Goal: Transaction & Acquisition: Purchase product/service

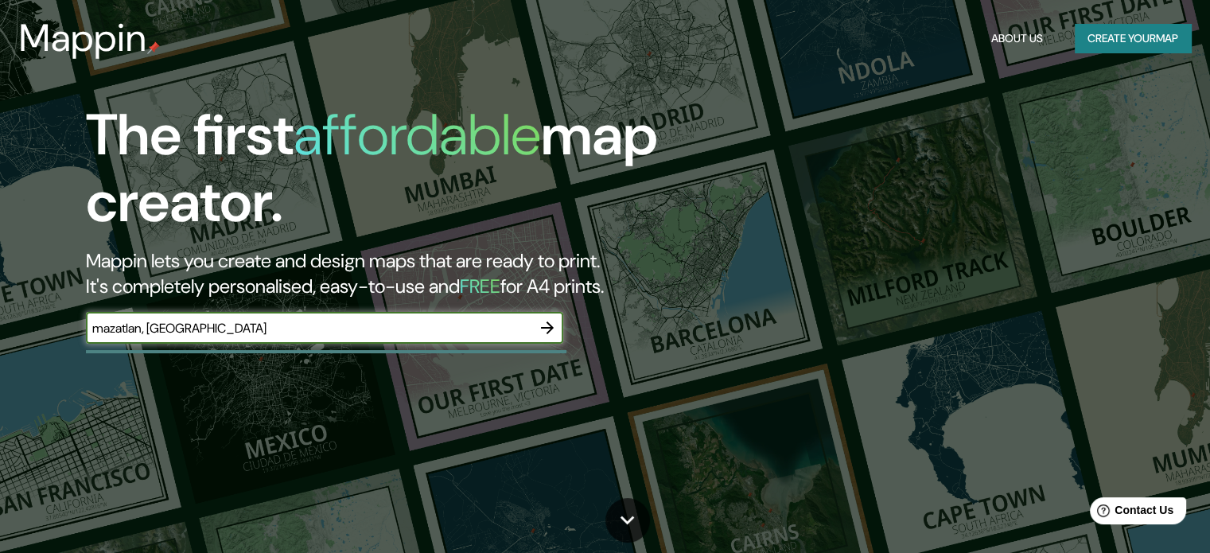
type input "mazatlan, [GEOGRAPHIC_DATA]"
click at [548, 325] on icon "button" at bounding box center [547, 327] width 19 height 19
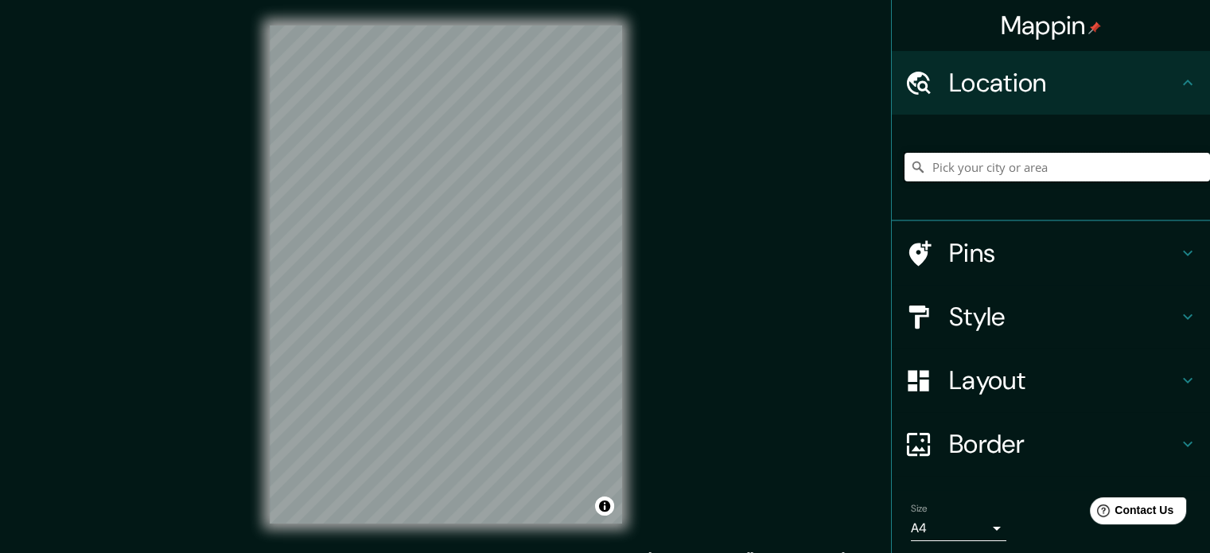
click at [969, 158] on input "Pick your city or area" at bounding box center [1058, 167] width 306 height 29
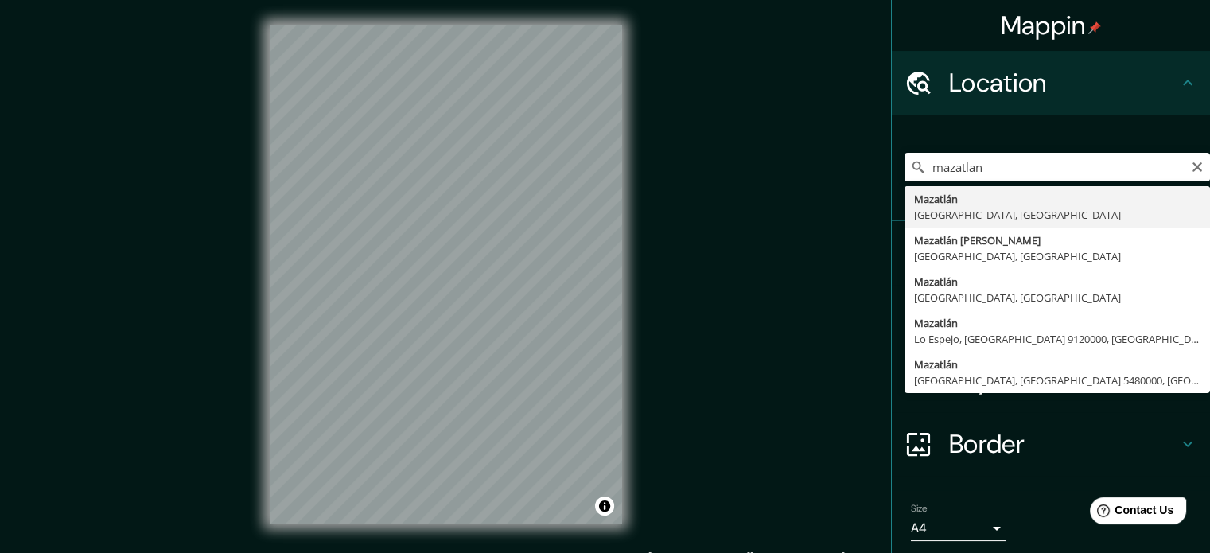
type input "[GEOGRAPHIC_DATA], [GEOGRAPHIC_DATA], [GEOGRAPHIC_DATA]"
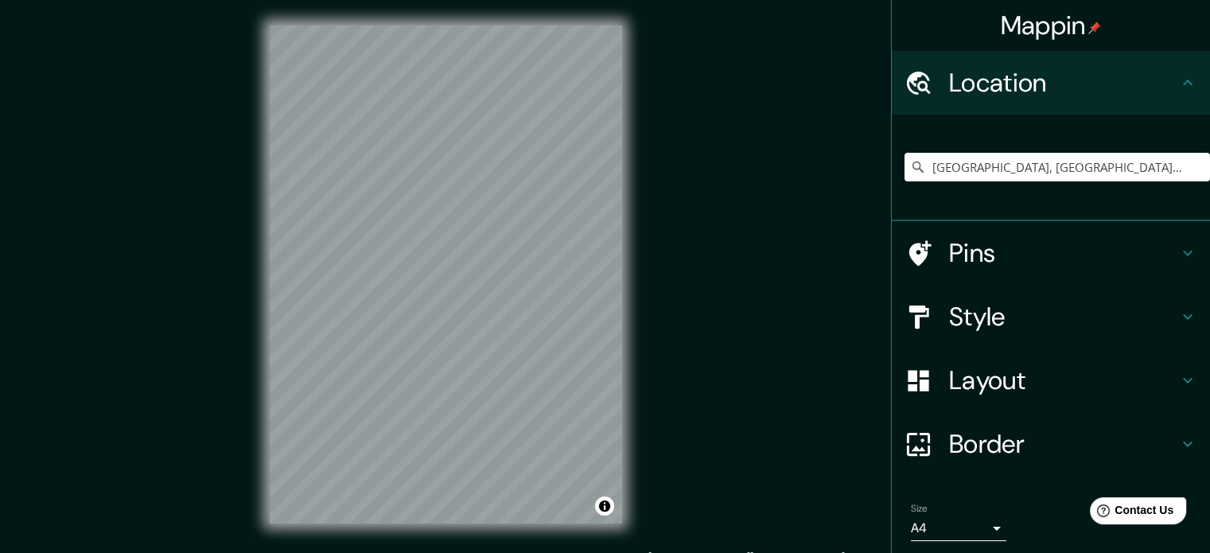
click at [1051, 451] on h4 "Border" at bounding box center [1063, 444] width 229 height 32
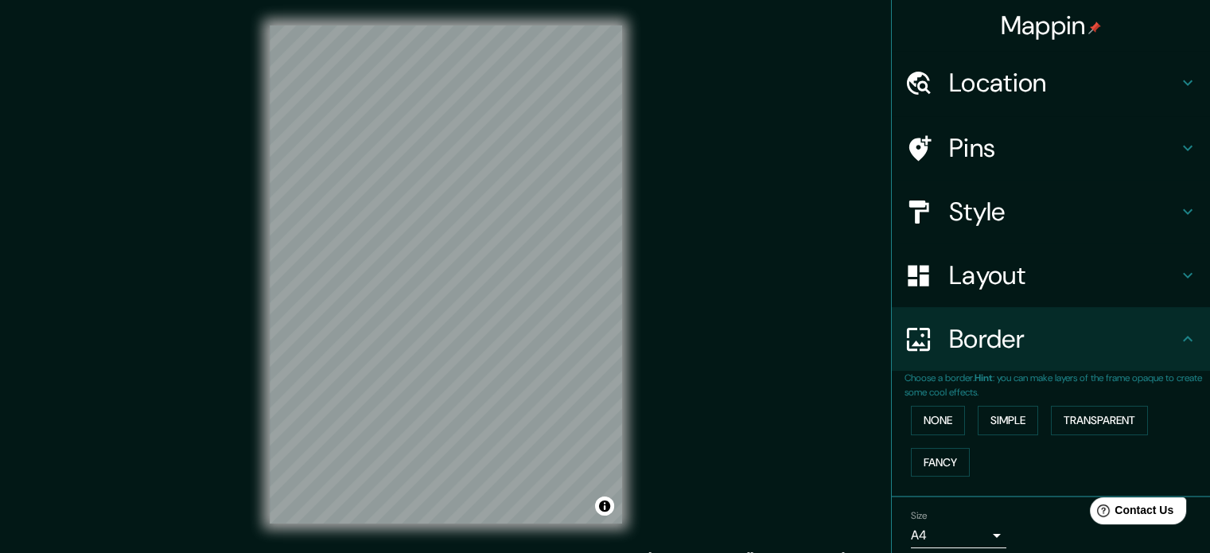
click at [1109, 286] on h4 "Layout" at bounding box center [1063, 275] width 229 height 32
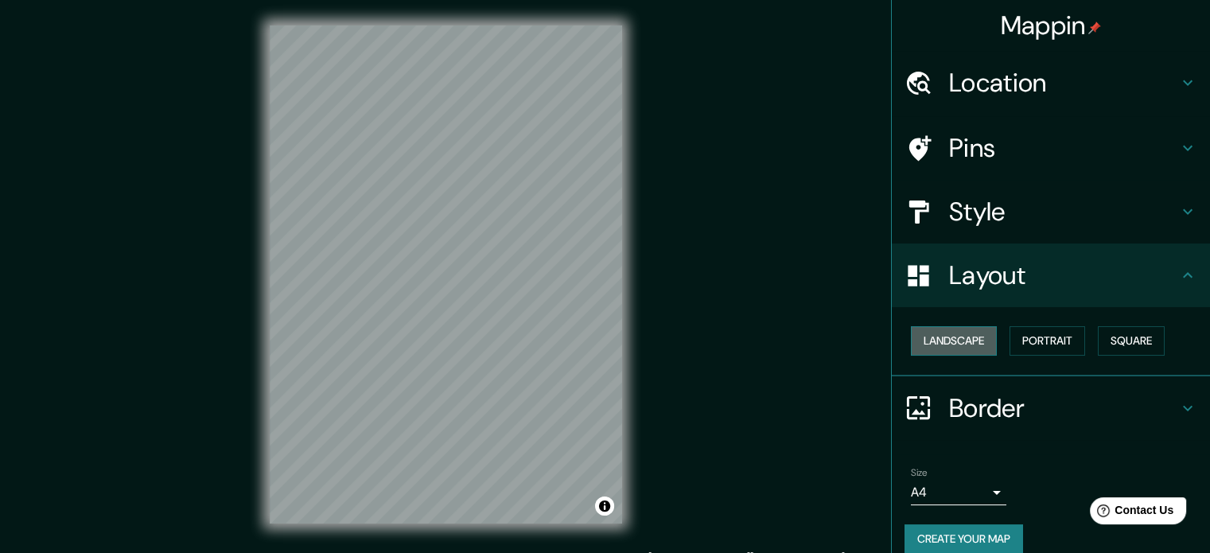
click at [971, 341] on button "Landscape" at bounding box center [954, 340] width 86 height 29
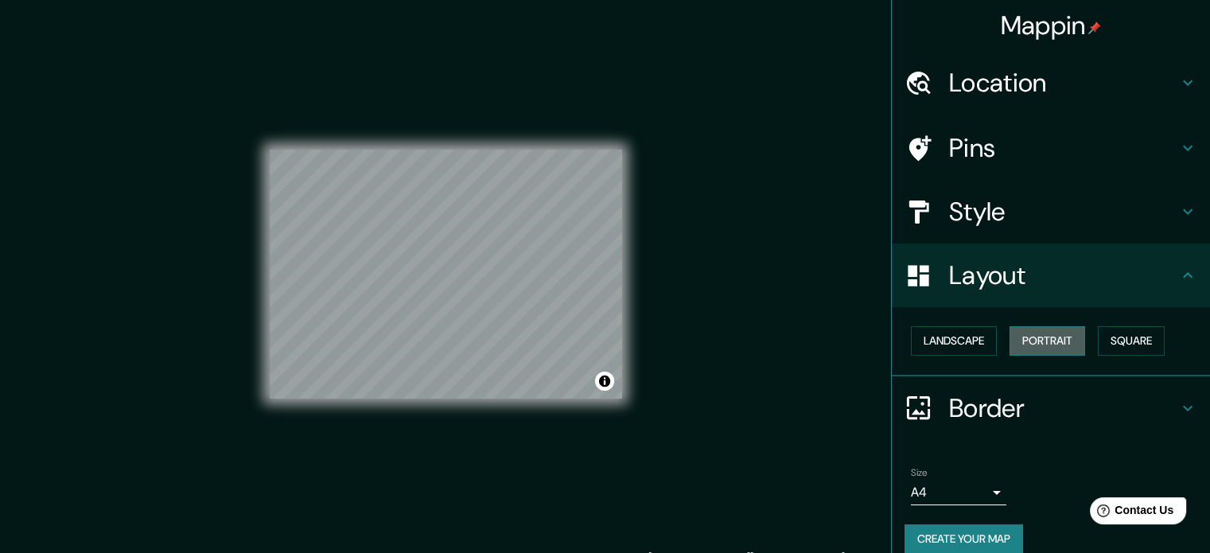
click at [1028, 338] on button "Portrait" at bounding box center [1048, 340] width 76 height 29
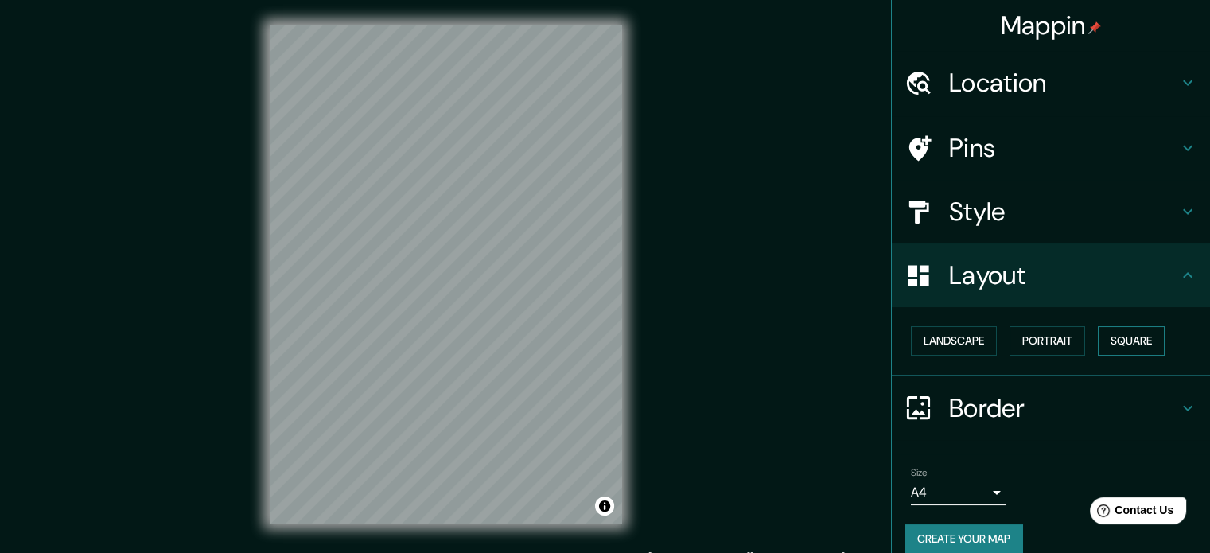
click at [1125, 332] on button "Square" at bounding box center [1131, 340] width 67 height 29
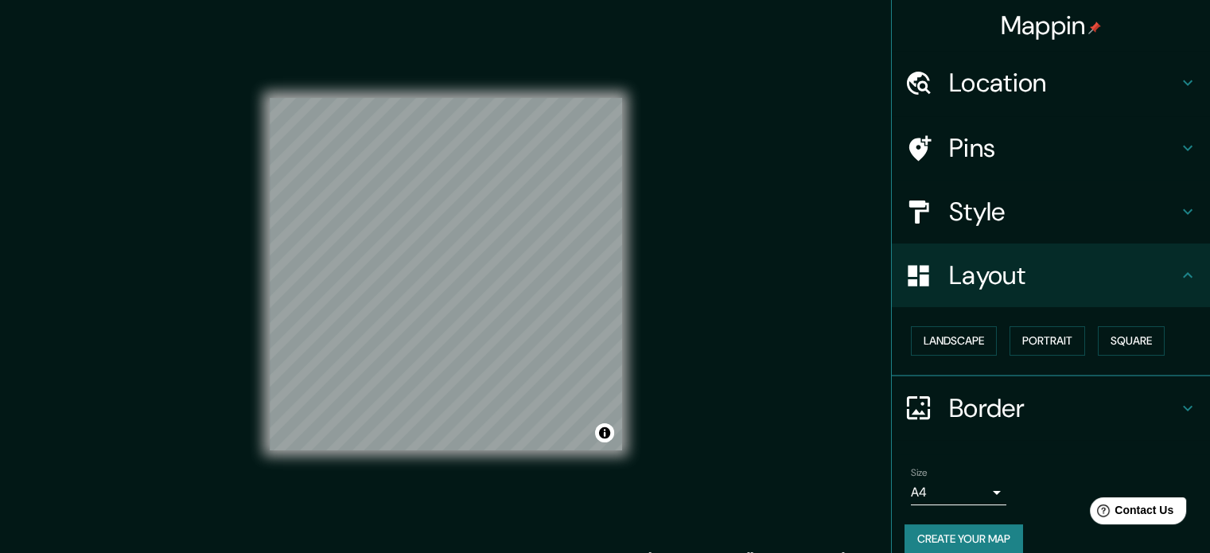
click at [1154, 204] on h4 "Style" at bounding box center [1063, 212] width 229 height 32
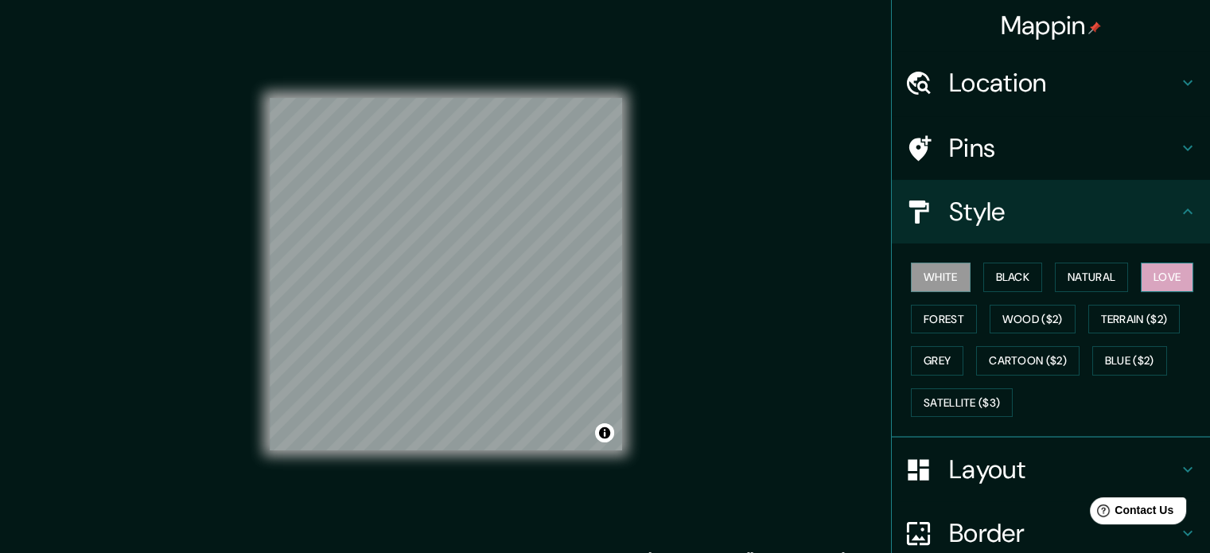
click at [1171, 274] on button "Love" at bounding box center [1167, 277] width 53 height 29
click at [943, 278] on button "White" at bounding box center [941, 277] width 60 height 29
click at [990, 273] on button "Black" at bounding box center [1014, 277] width 60 height 29
click at [1149, 283] on button "Love" at bounding box center [1167, 277] width 53 height 29
click at [984, 276] on button "Black" at bounding box center [1014, 277] width 60 height 29
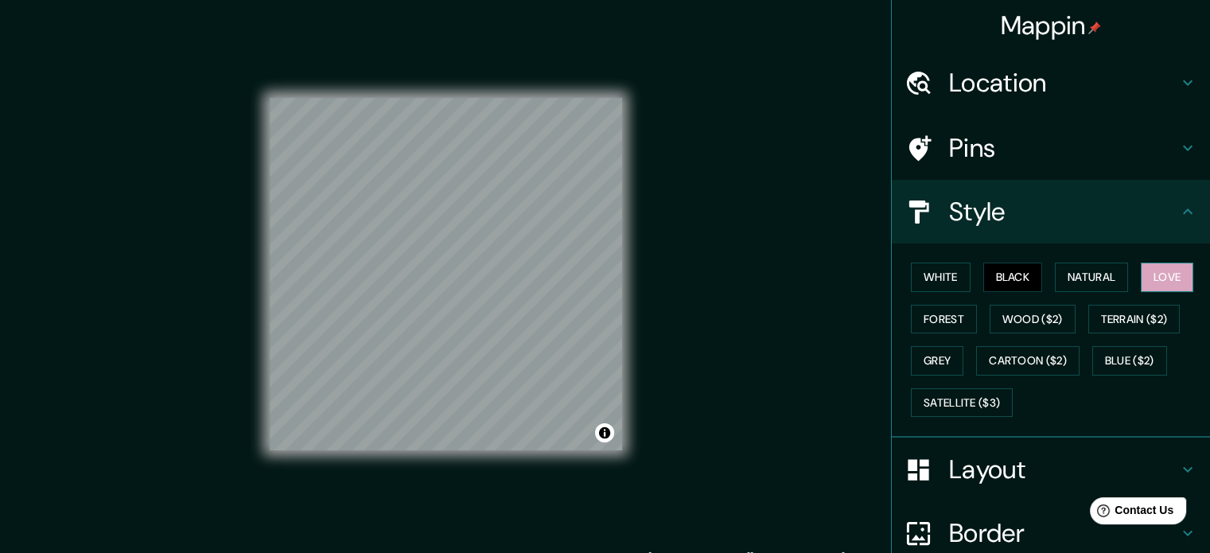
click at [1149, 279] on button "Love" at bounding box center [1167, 277] width 53 height 29
click at [940, 359] on button "Grey" at bounding box center [937, 360] width 53 height 29
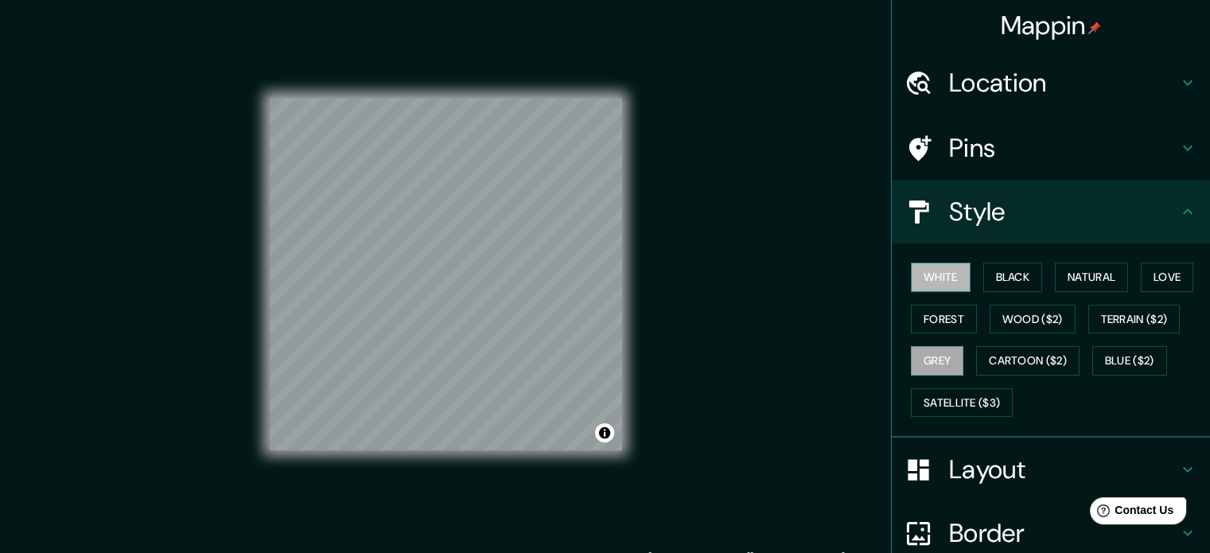
click at [934, 282] on button "White" at bounding box center [941, 277] width 60 height 29
click at [1022, 274] on button "Black" at bounding box center [1014, 277] width 60 height 29
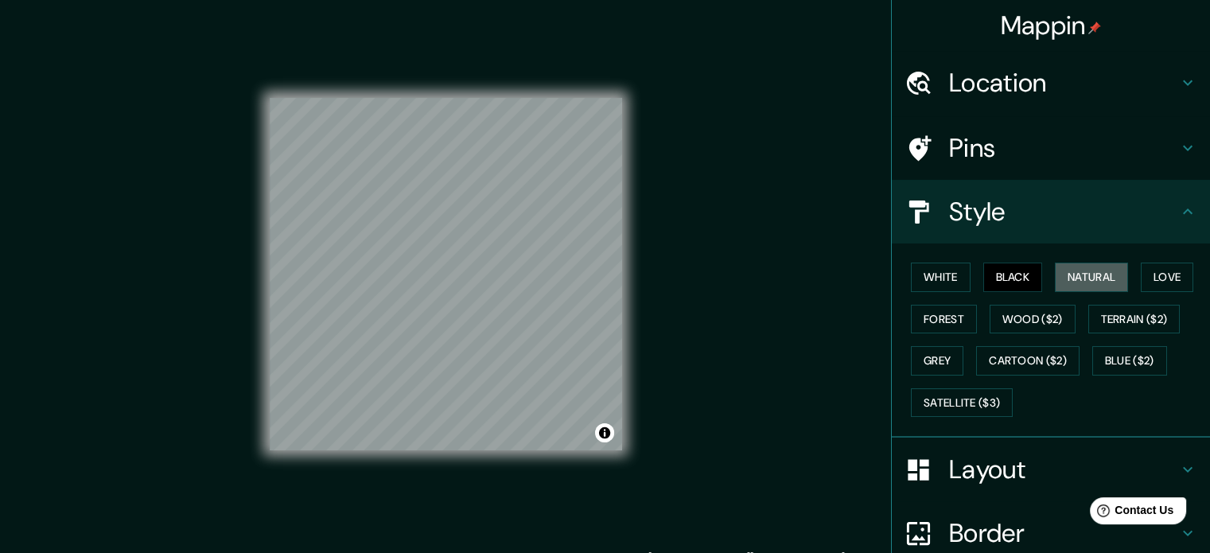
drag, startPoint x: 1099, startPoint y: 278, endPoint x: 1122, endPoint y: 274, distance: 23.4
click at [1101, 278] on button "Natural" at bounding box center [1091, 277] width 73 height 29
click at [1178, 271] on button "Love" at bounding box center [1167, 277] width 53 height 29
